Goal: Transaction & Acquisition: Obtain resource

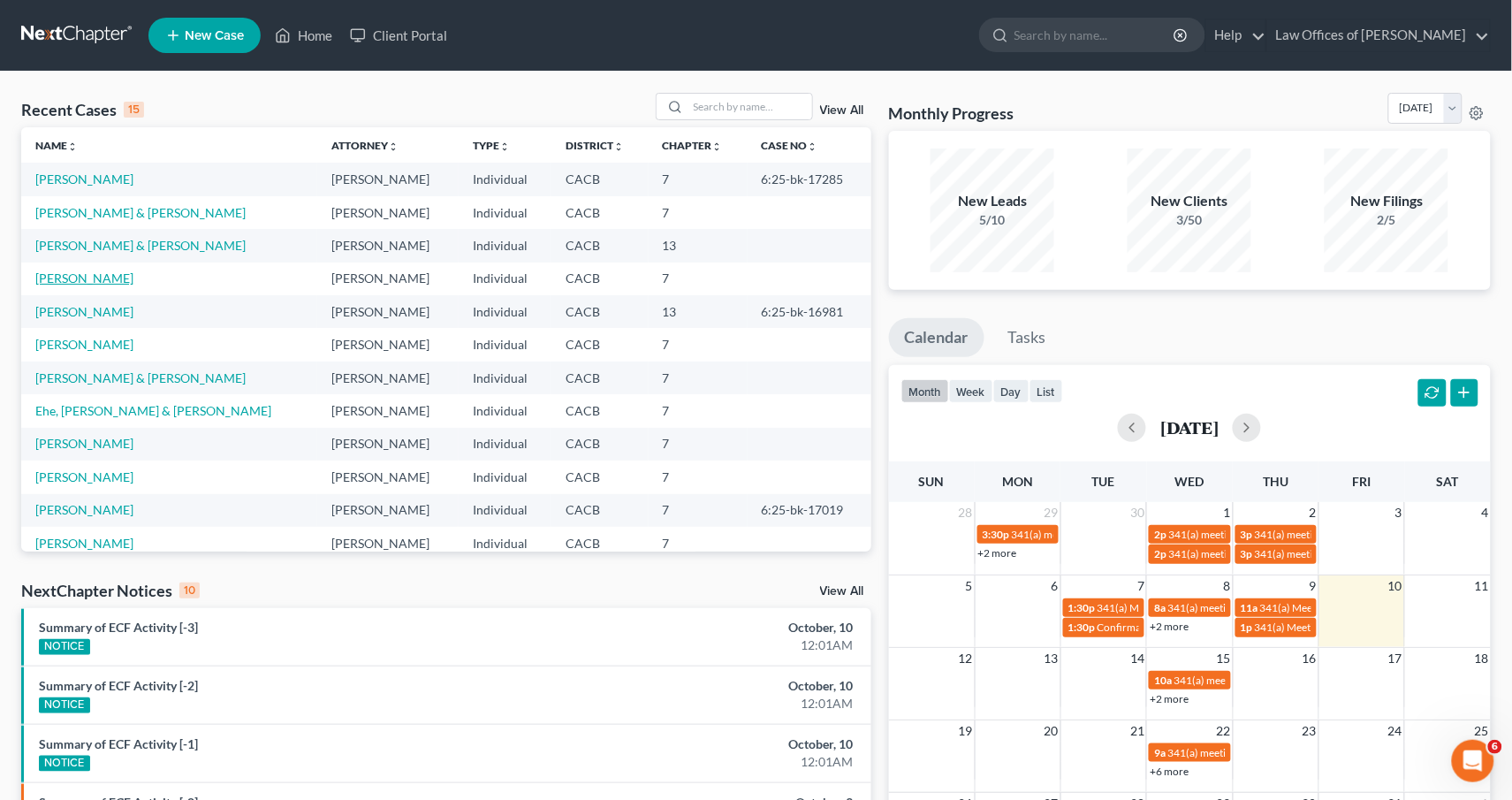
scroll to position [4, 0]
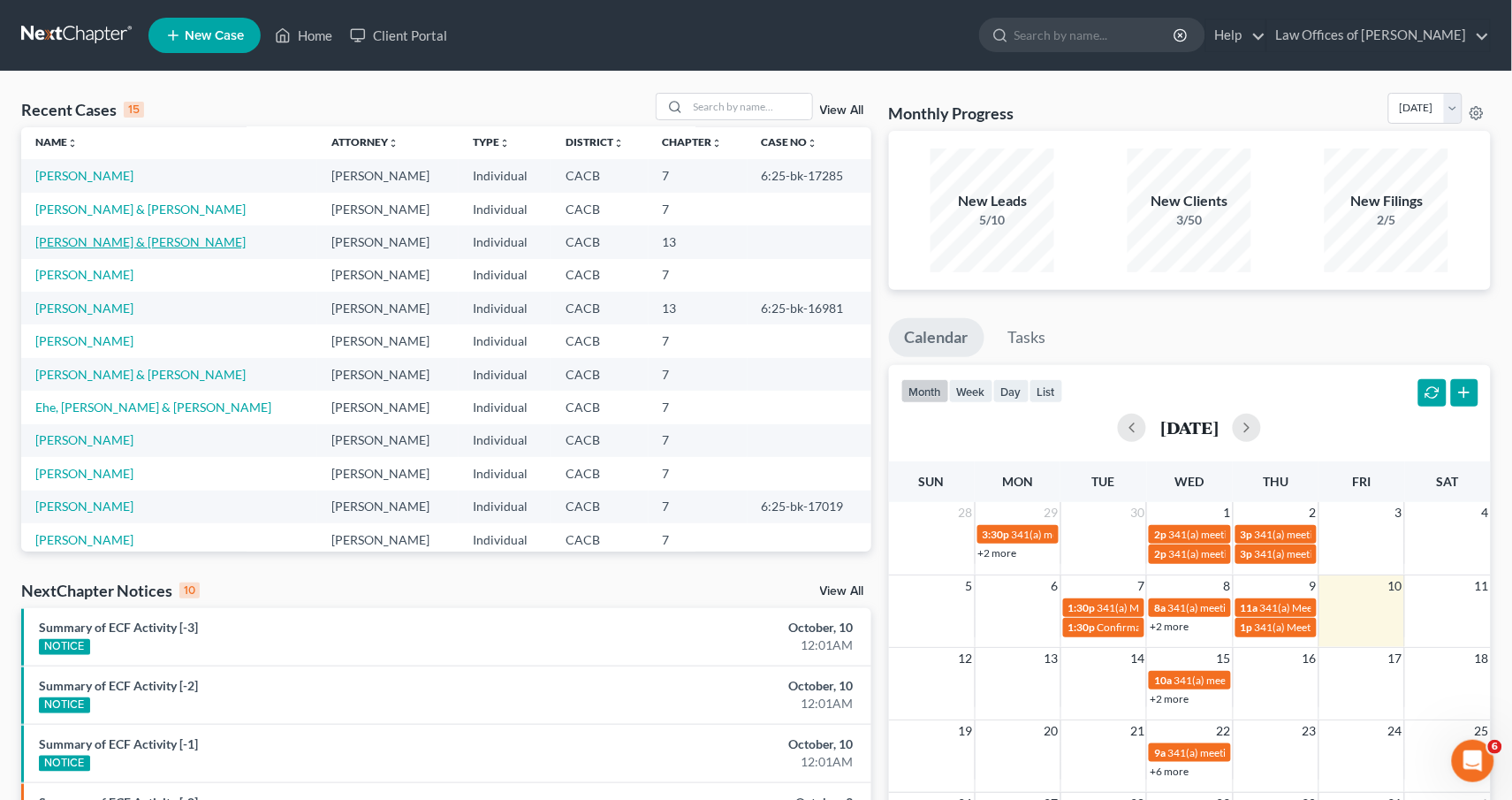
click at [83, 236] on link "[PERSON_NAME] & [PERSON_NAME]" at bounding box center [139, 241] width 210 height 15
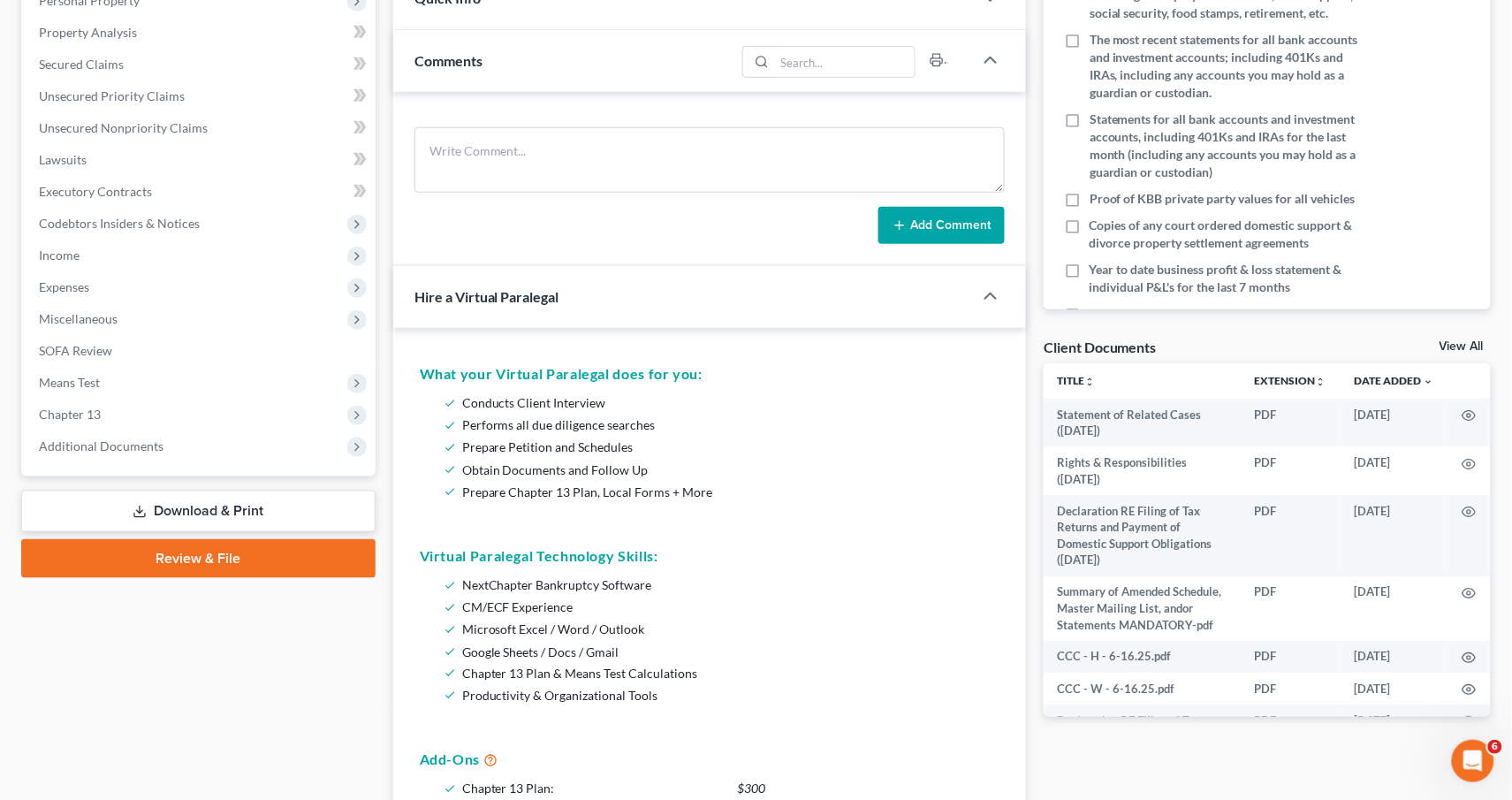
click at [140, 511] on polyline at bounding box center [140, 512] width 6 height 3
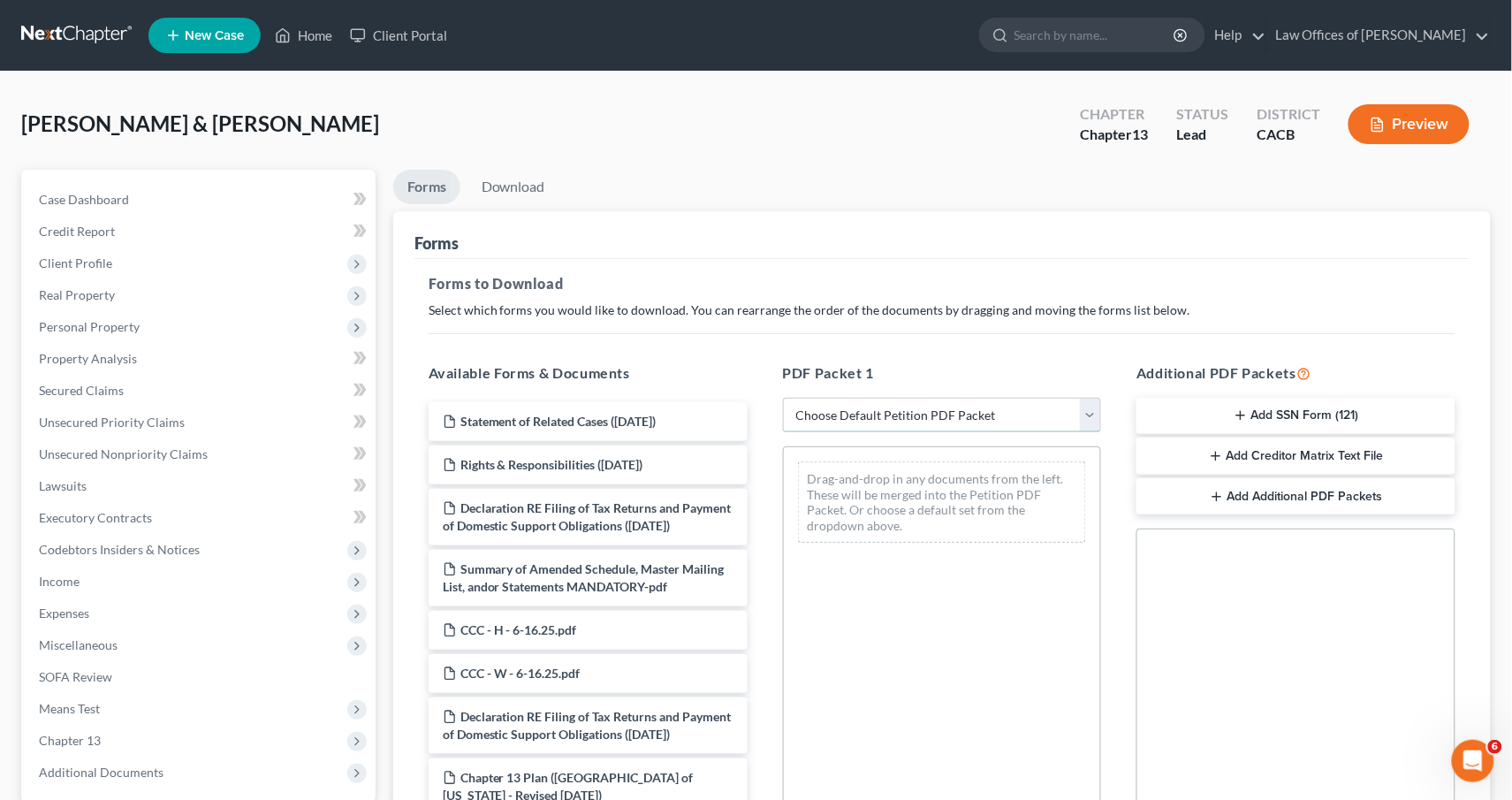
select select "0"
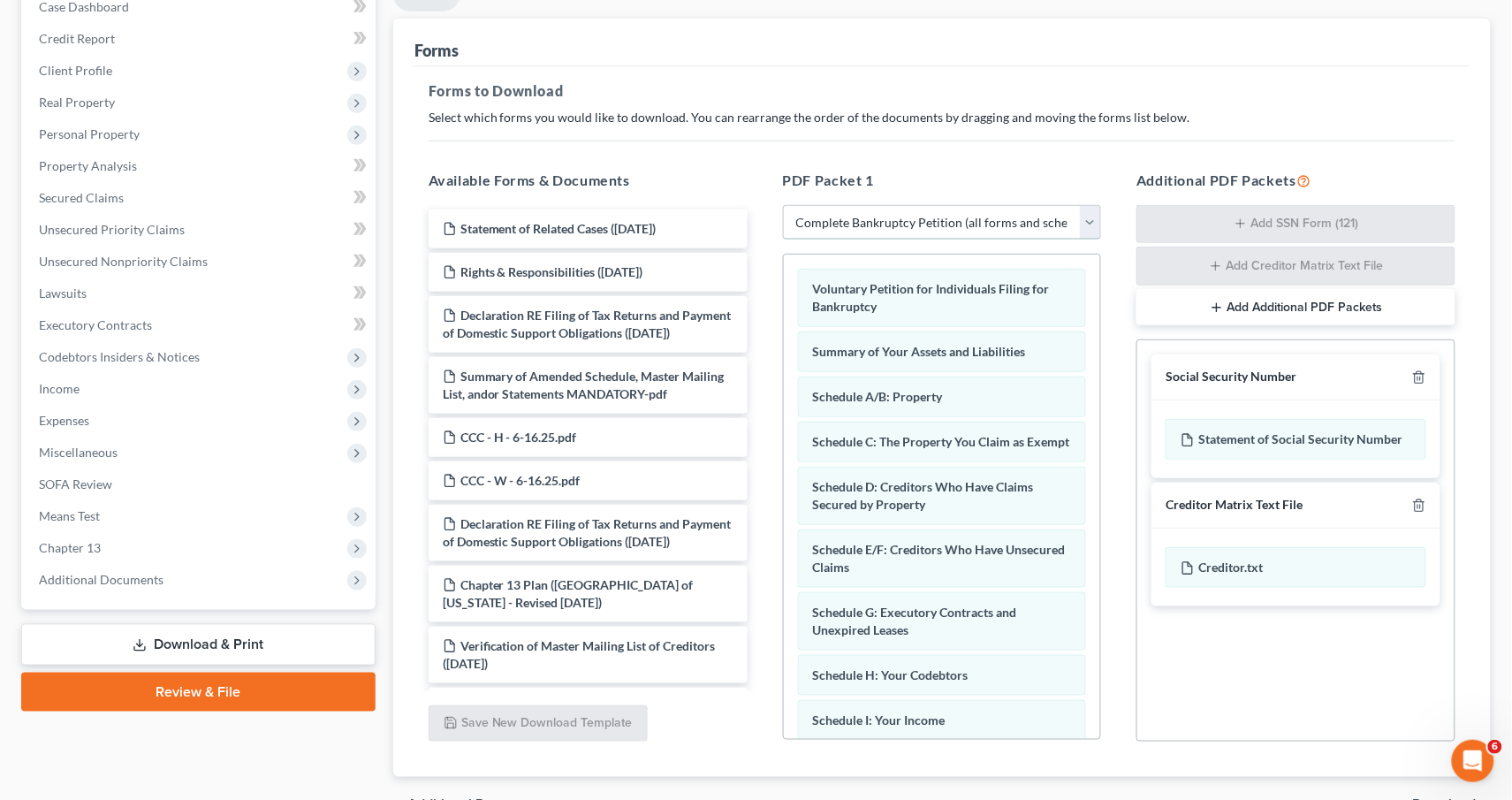
scroll to position [231, 0]
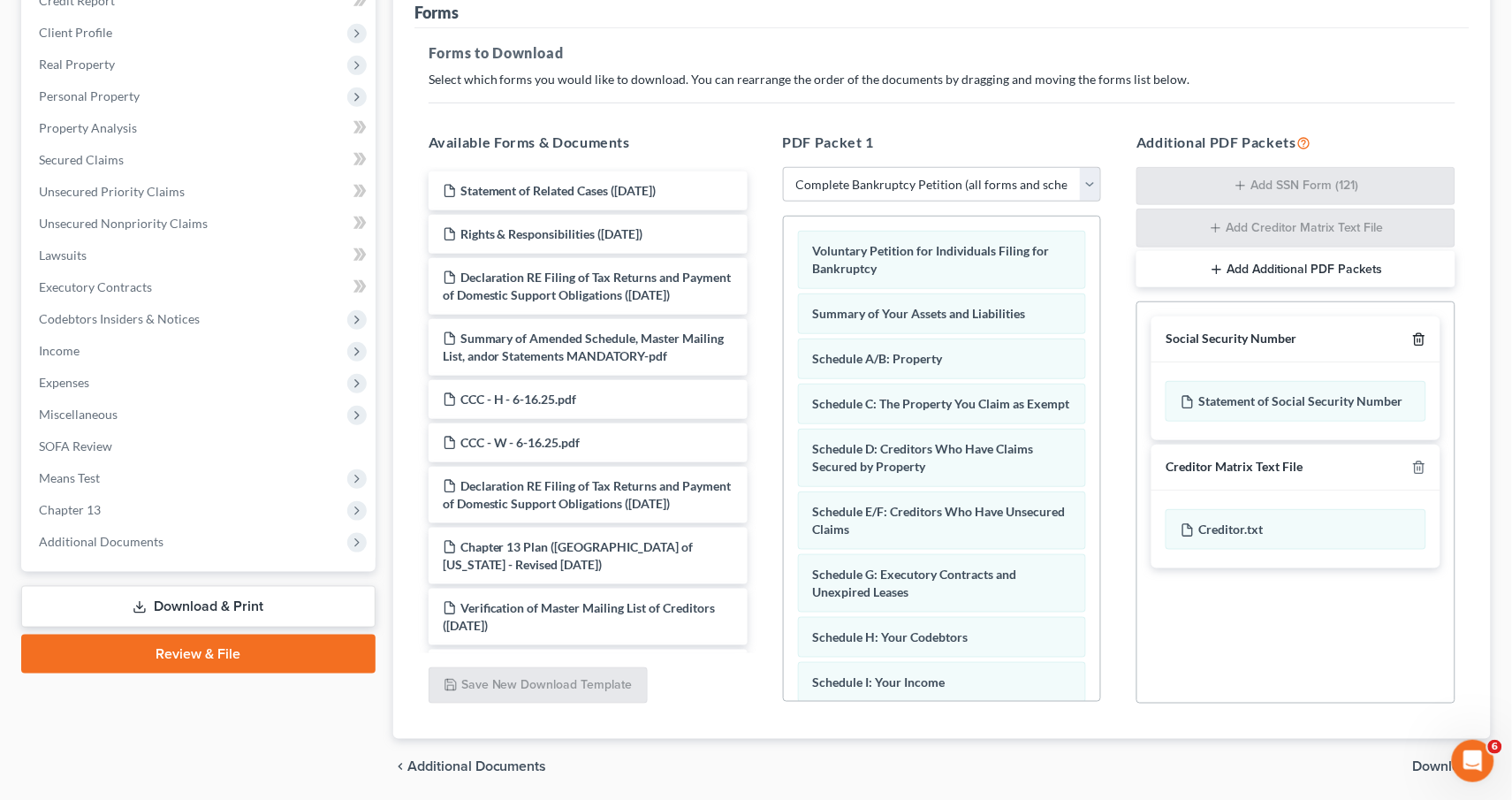
click at [1418, 334] on icon "button" at bounding box center [1419, 340] width 14 height 14
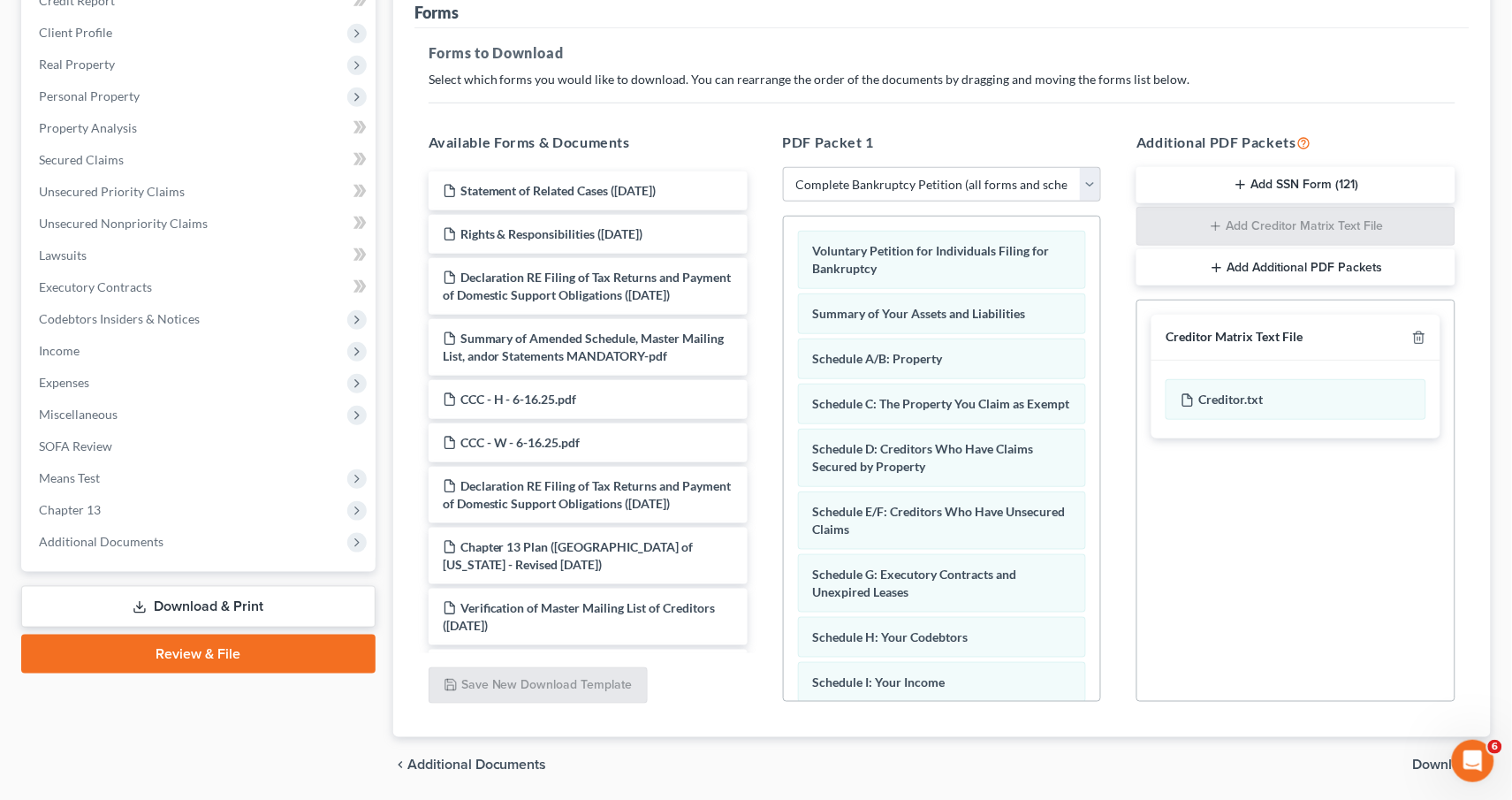
click at [1431, 759] on span "Download" at bounding box center [1445, 765] width 64 height 14
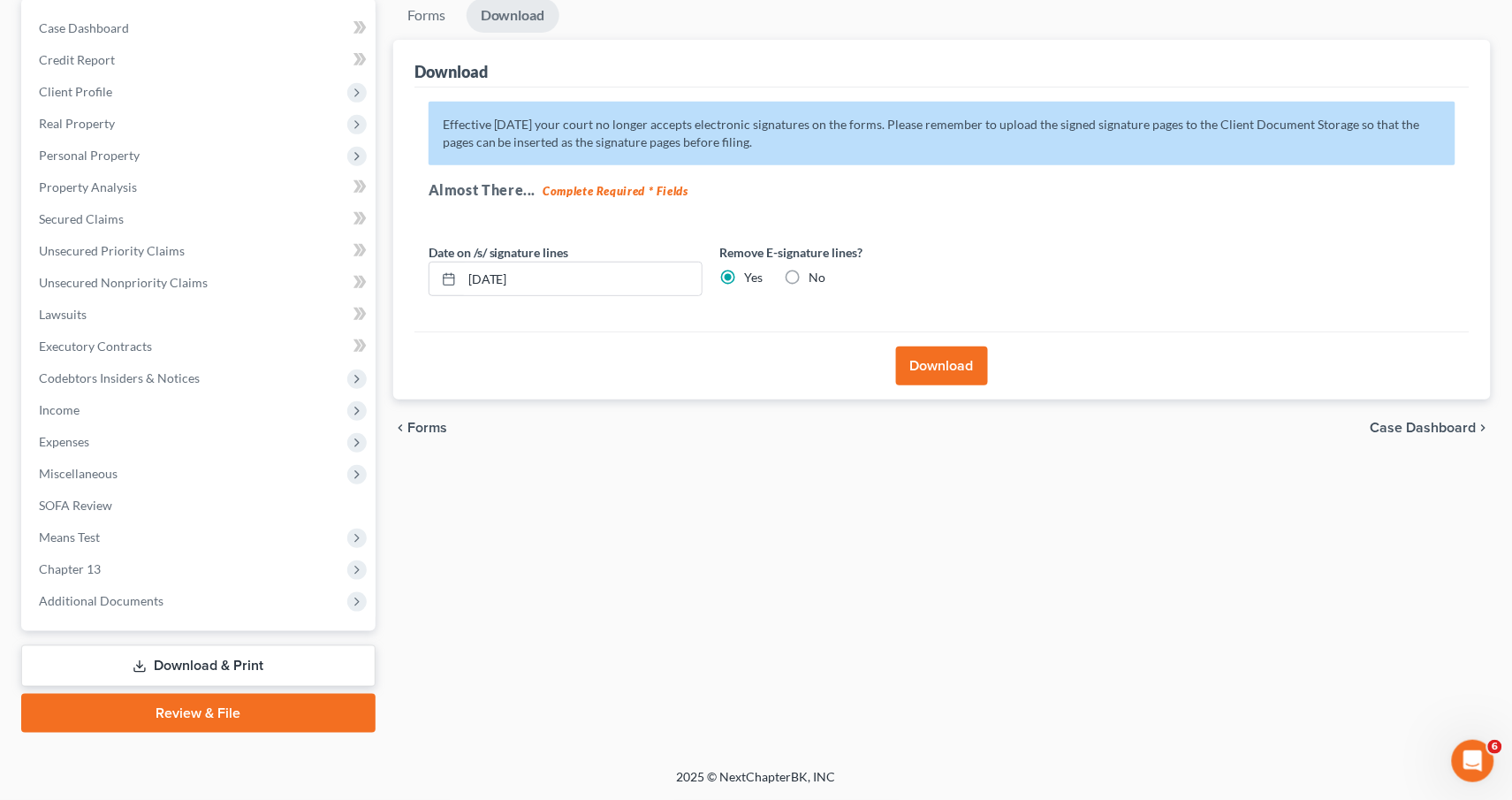
scroll to position [147, 0]
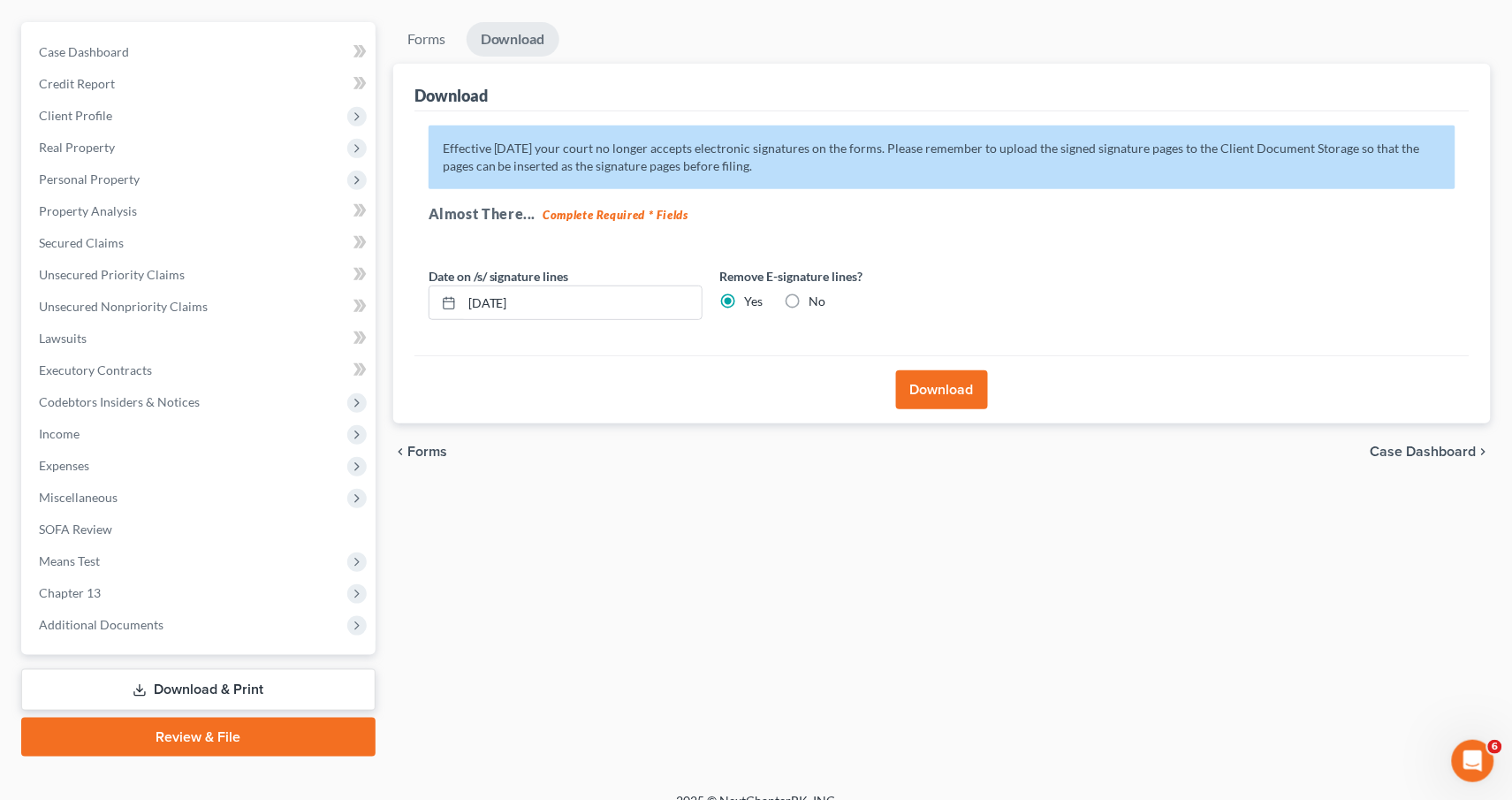
click at [967, 398] on button "Download" at bounding box center [942, 390] width 92 height 39
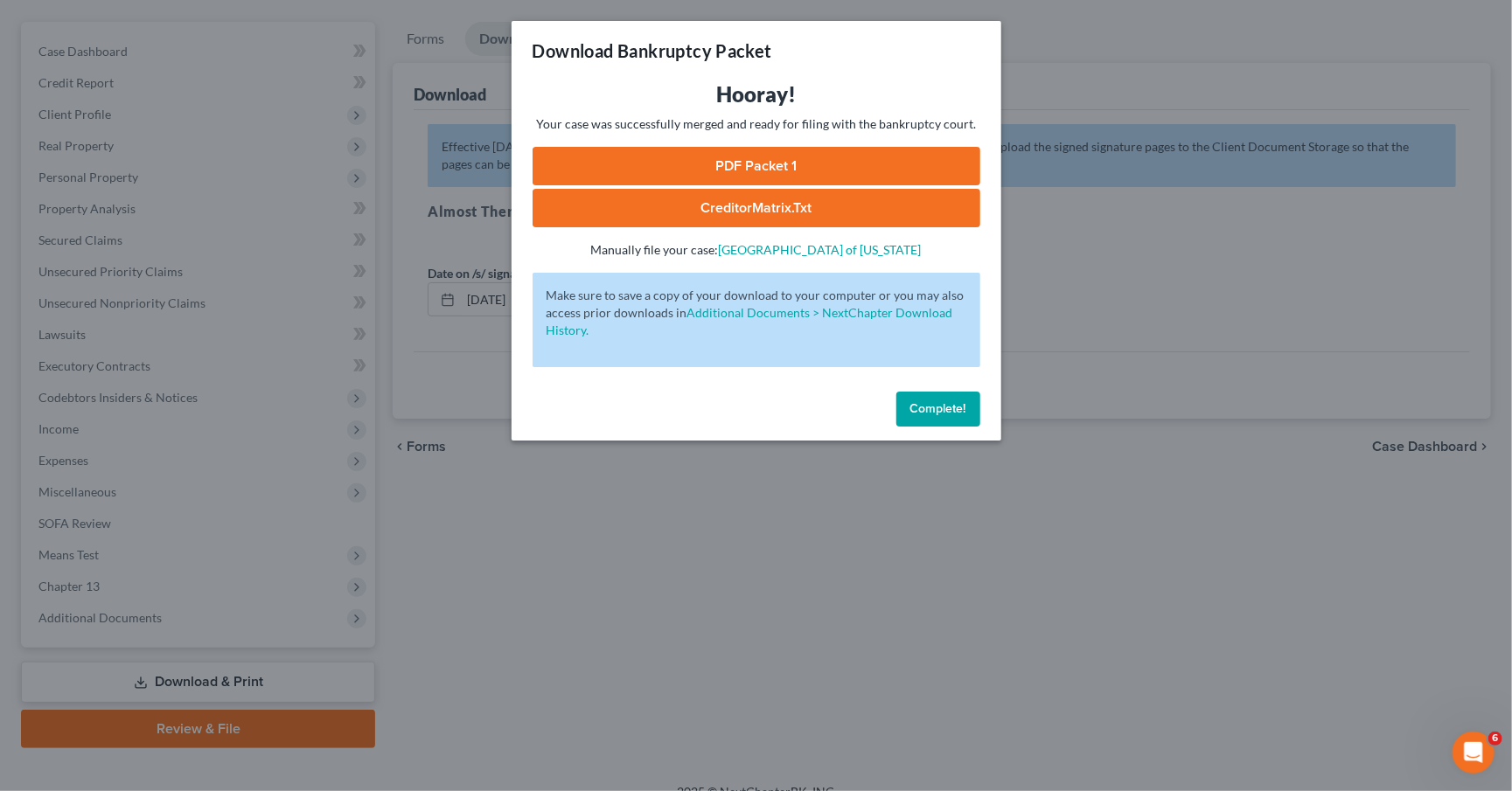
click at [842, 142] on div "Hooray! Your case was successfully merged and ready for filing with the bankrup…" at bounding box center [756, 169] width 447 height 178
click at [843, 155] on link "PDF Packet 1" at bounding box center [756, 165] width 447 height 38
click at [967, 394] on button "Complete!" at bounding box center [938, 409] width 84 height 34
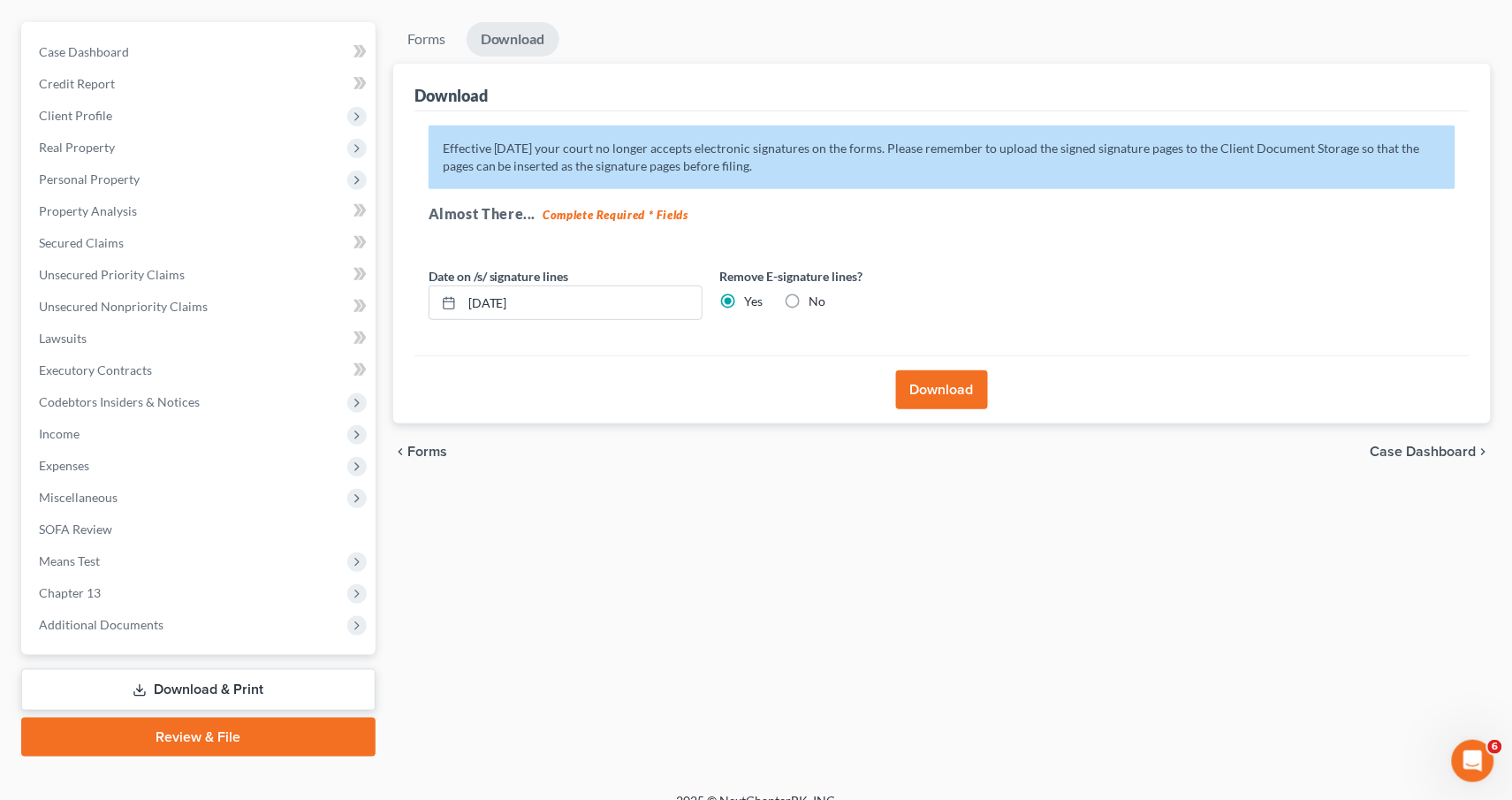
click at [491, 486] on div "Forms Download Forms Forms to Download Select which forms you would like to dow…" at bounding box center [942, 389] width 1116 height 734
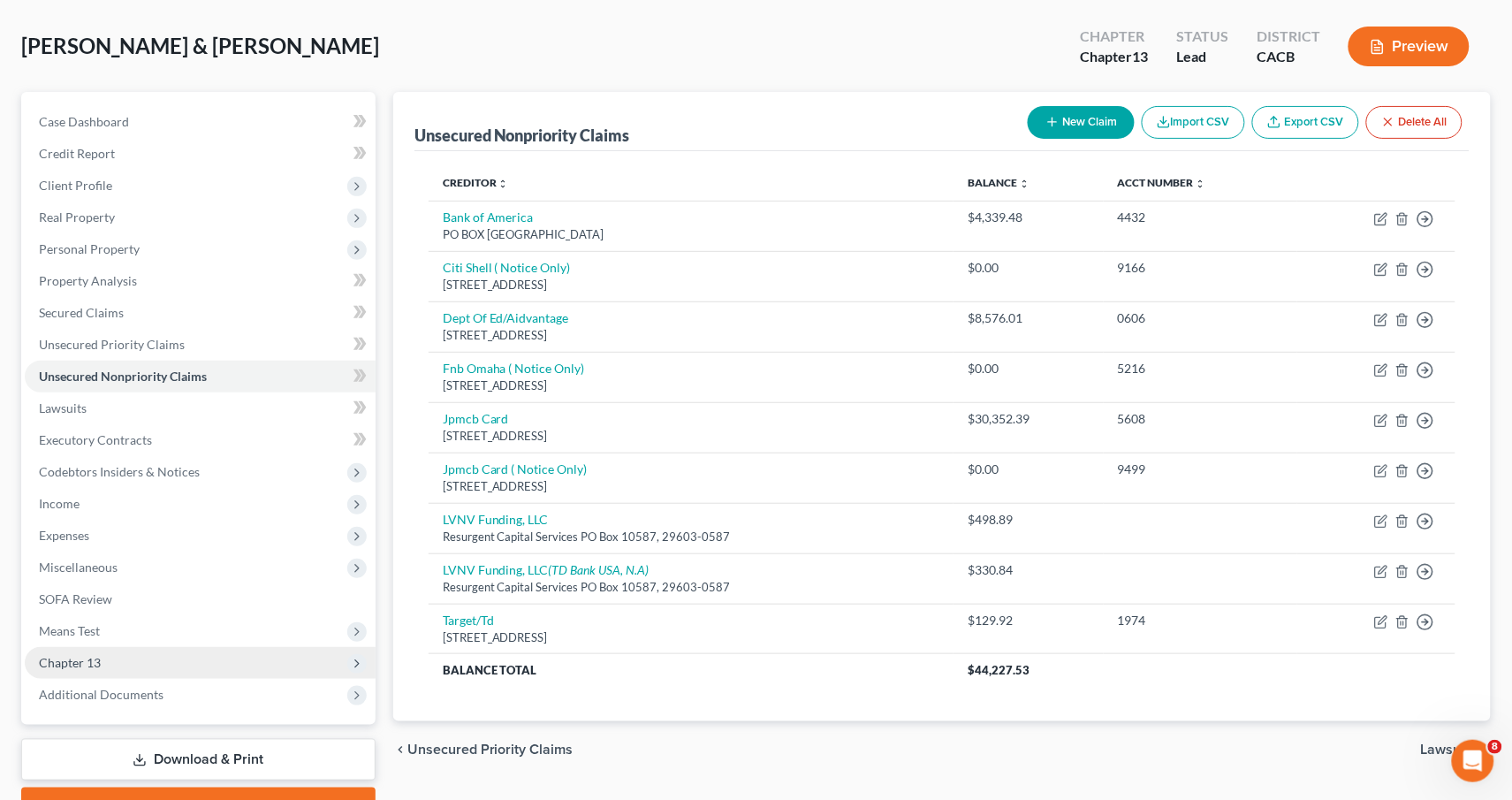
scroll to position [117, 0]
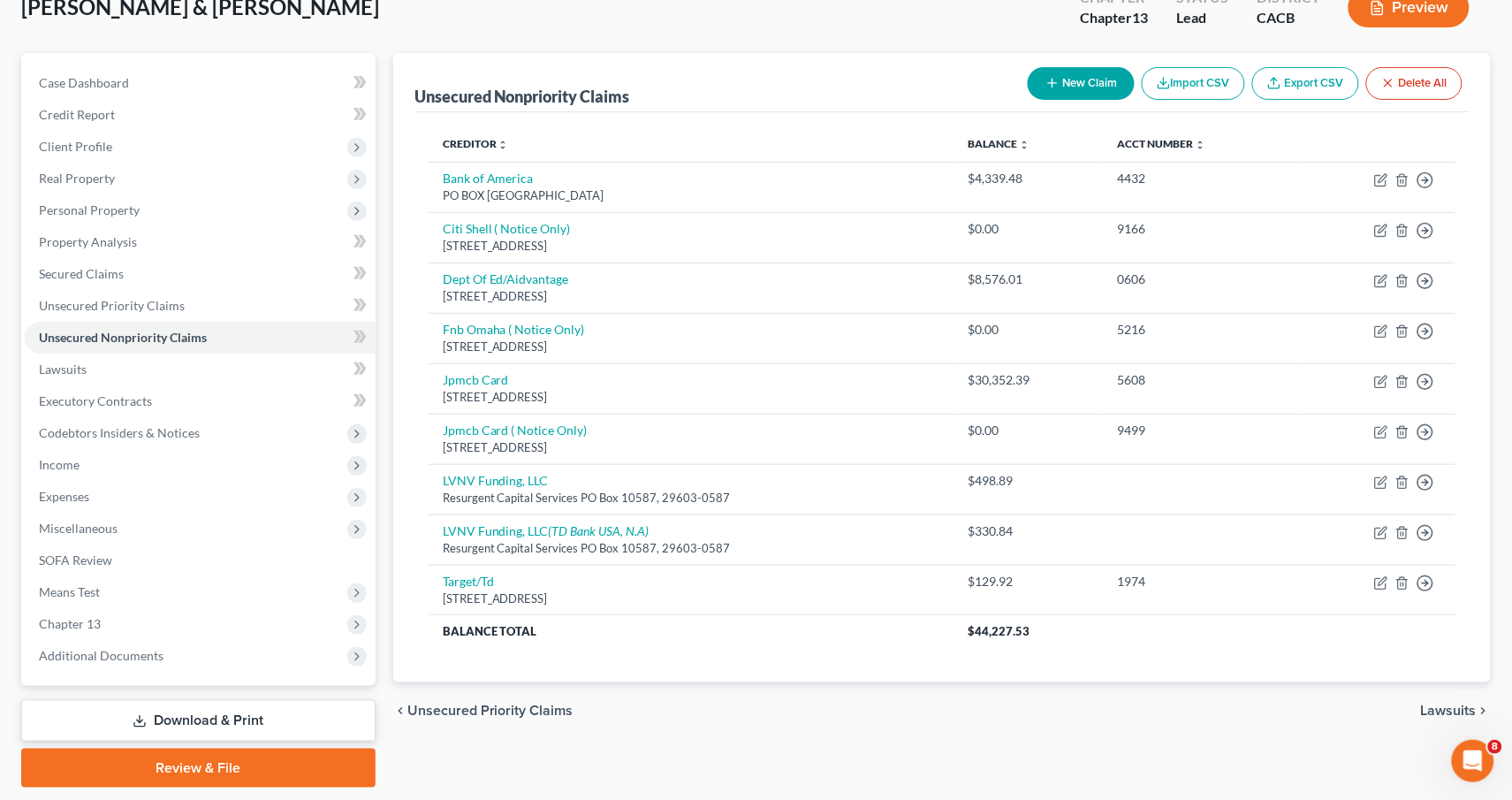
click at [160, 706] on link "Download & Print" at bounding box center [198, 721] width 355 height 42
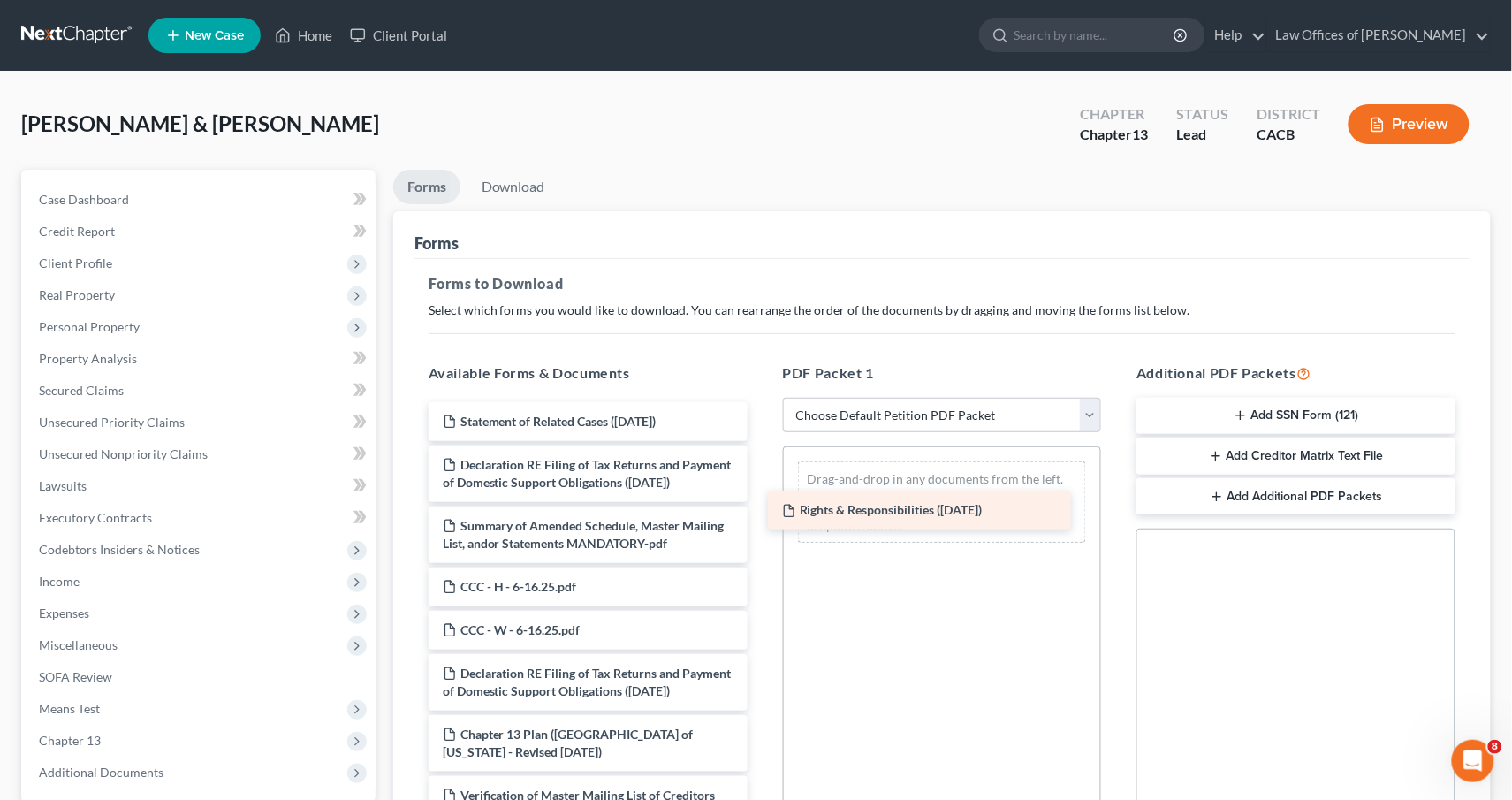
drag, startPoint x: 521, startPoint y: 459, endPoint x: 890, endPoint y: 523, distance: 374.5
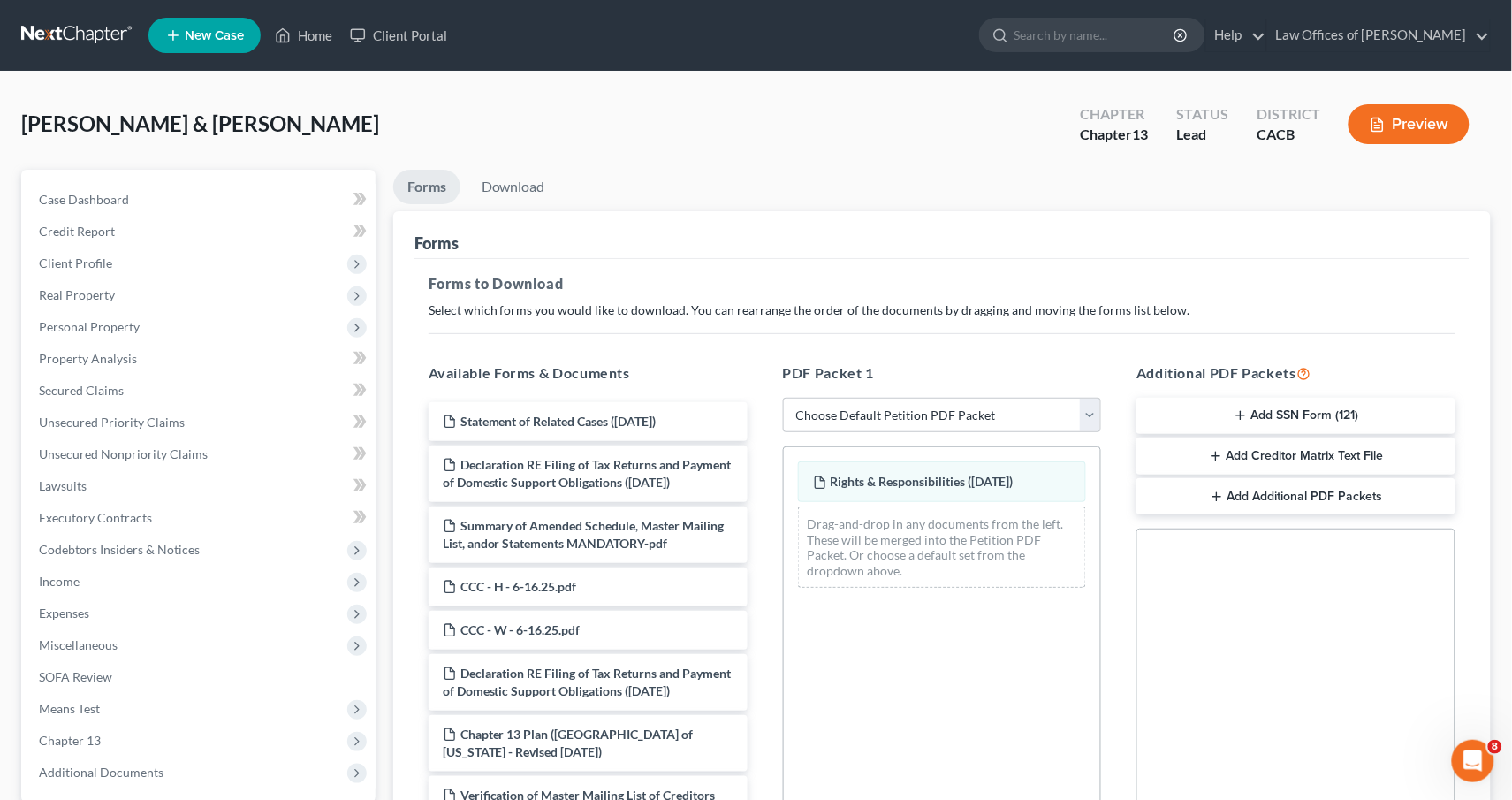
scroll to position [127, 0]
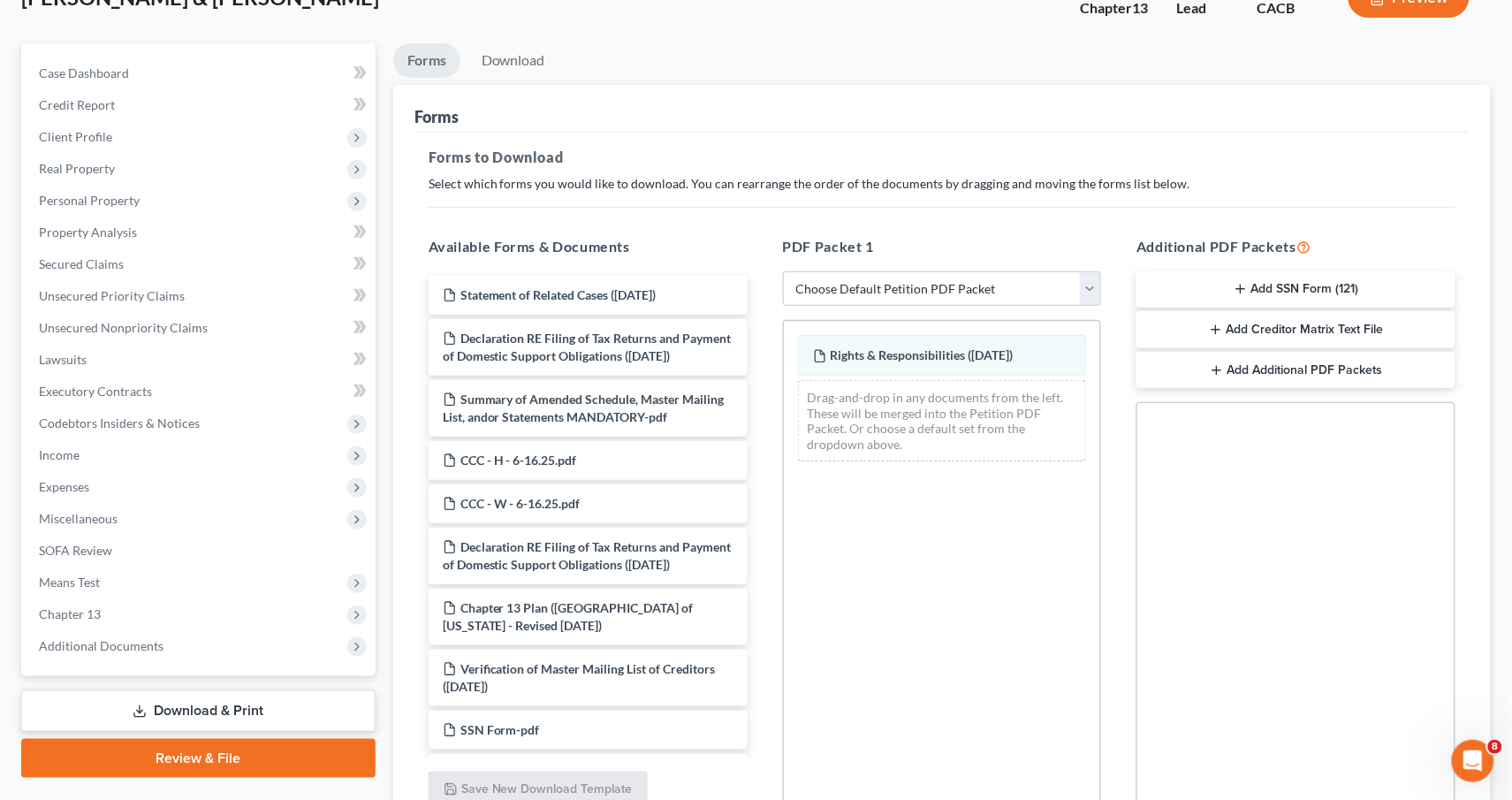
click at [1328, 326] on button "Add Creditor Matrix Text File" at bounding box center [1296, 329] width 319 height 37
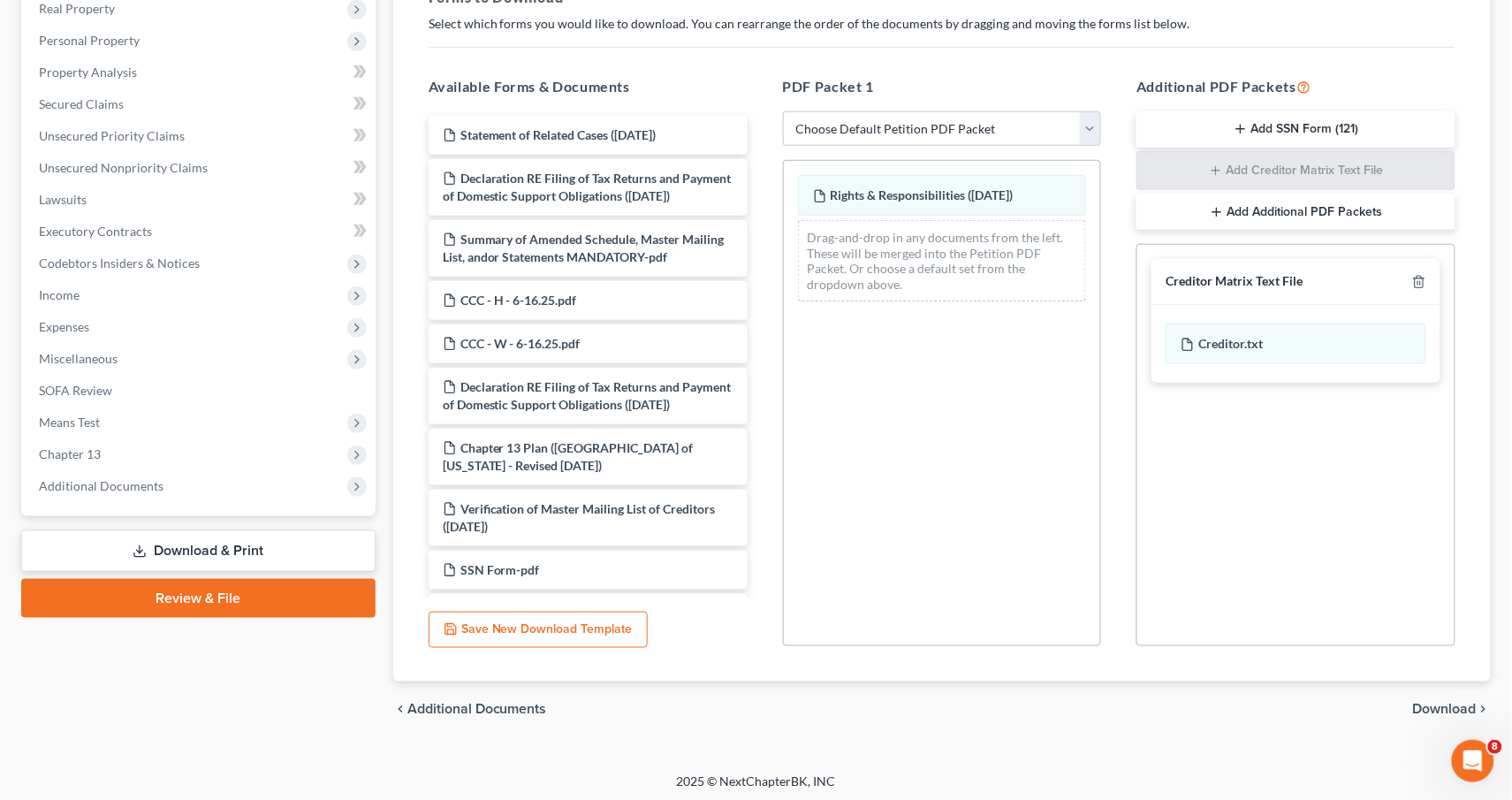
click at [1430, 709] on span "Download" at bounding box center [1445, 709] width 64 height 14
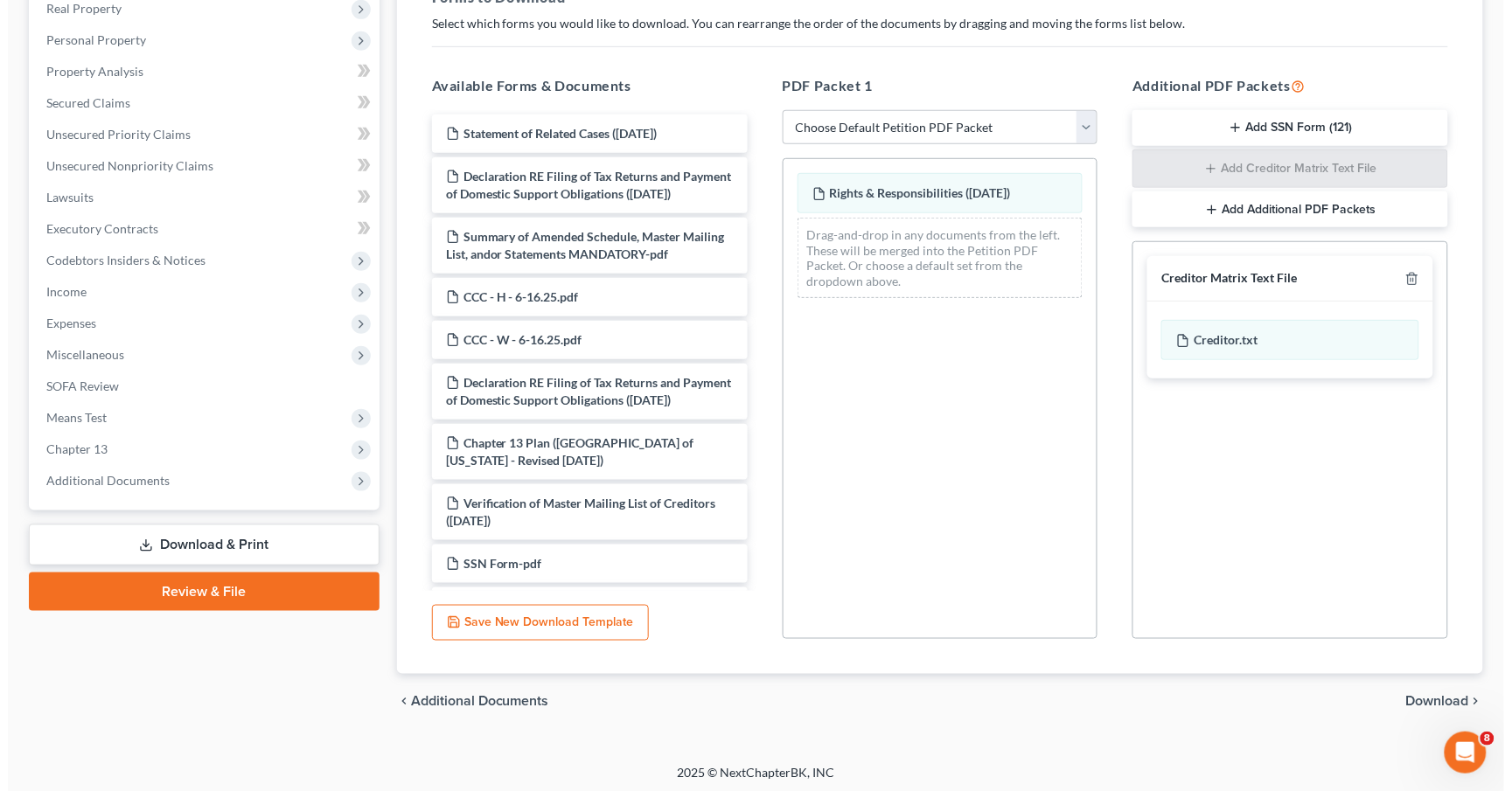
scroll to position [146, 0]
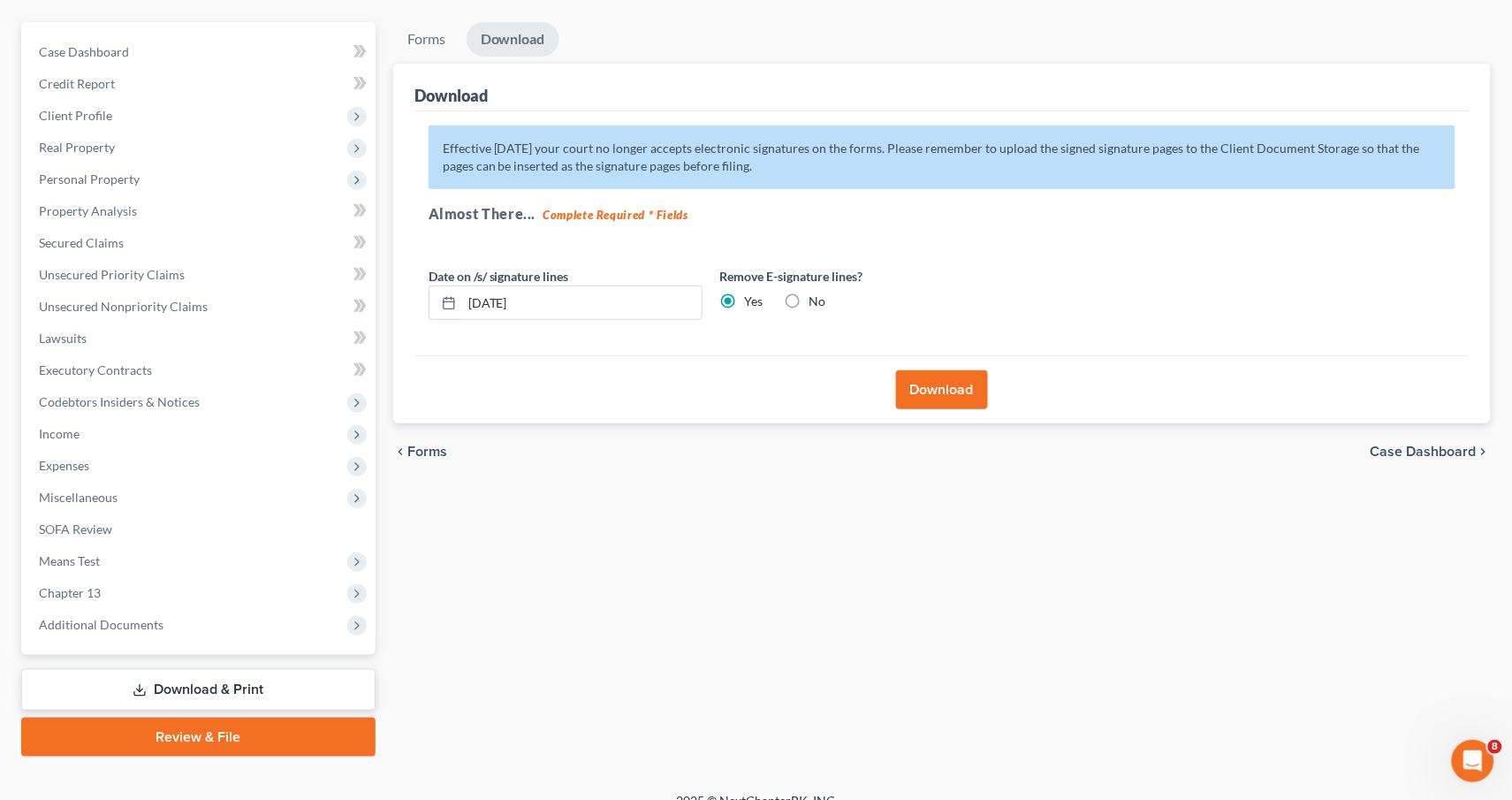
click at [810, 293] on label "No" at bounding box center [818, 302] width 17 height 18
click at [817, 293] on input "No" at bounding box center [823, 299] width 12 height 12
radio input "true"
radio input "false"
click at [896, 381] on button "Download" at bounding box center [942, 390] width 92 height 39
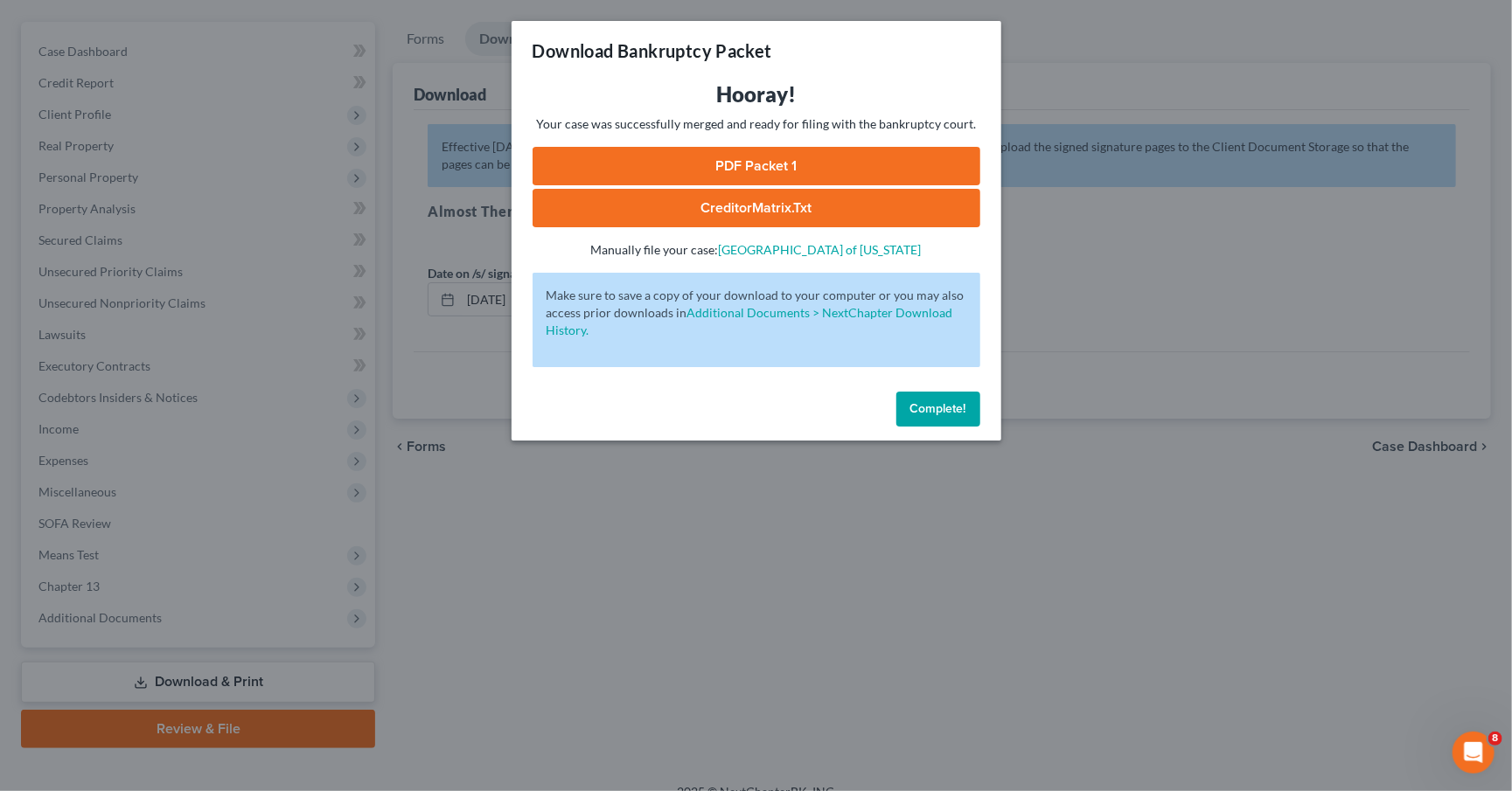
click at [773, 153] on link "PDF Packet 1" at bounding box center [756, 165] width 447 height 38
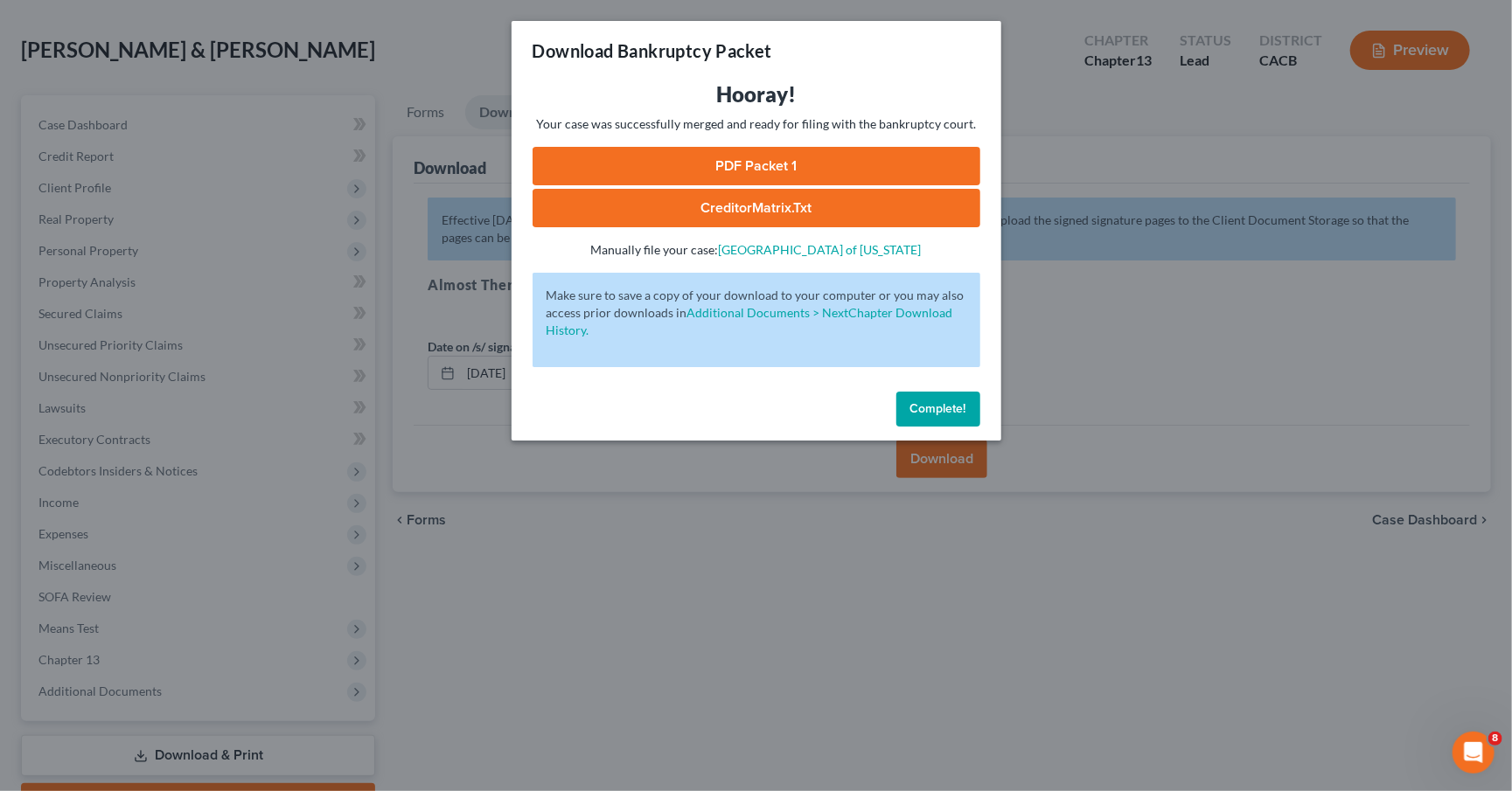
scroll to position [0, 0]
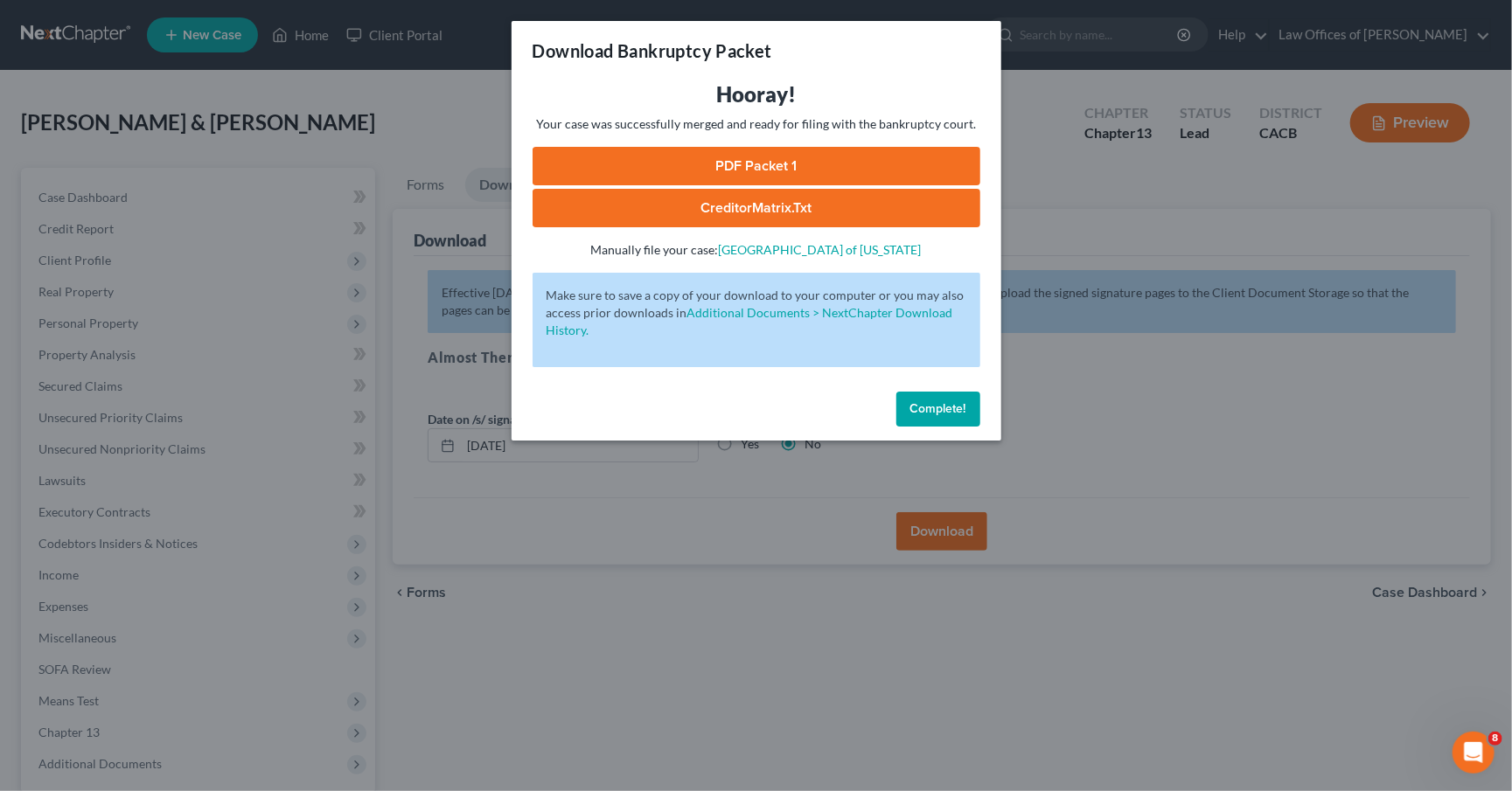
click at [704, 214] on link "CreditorMatrix.txt" at bounding box center [756, 208] width 447 height 38
